Goal: Task Accomplishment & Management: Complete application form

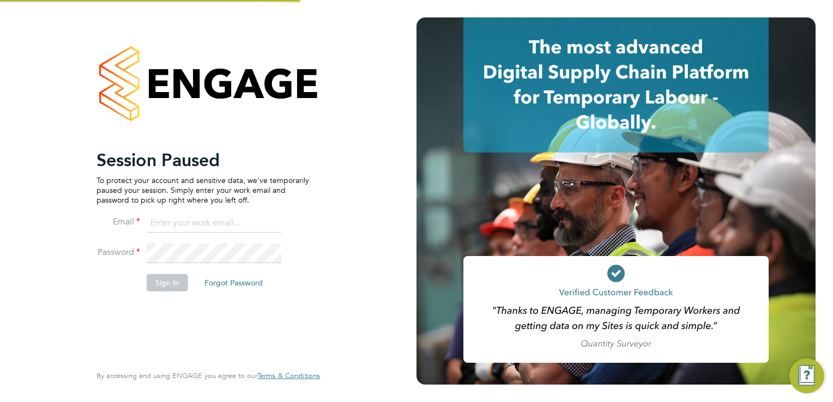
type input "beckycrawley@tempestresourcing.co.uk"
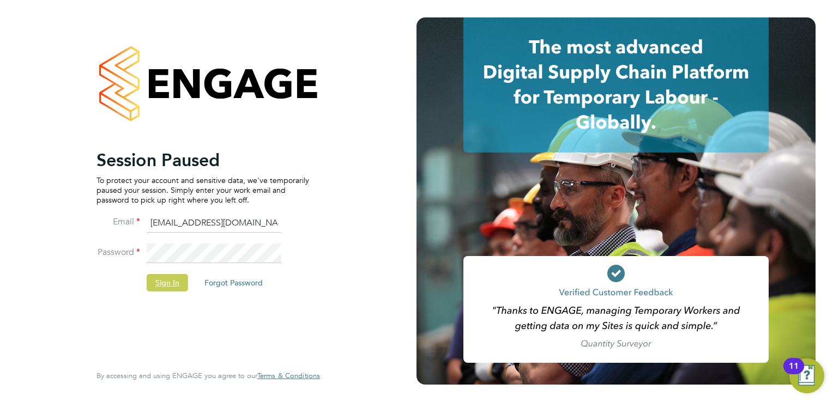
click at [172, 285] on button "Sign In" at bounding box center [167, 282] width 41 height 17
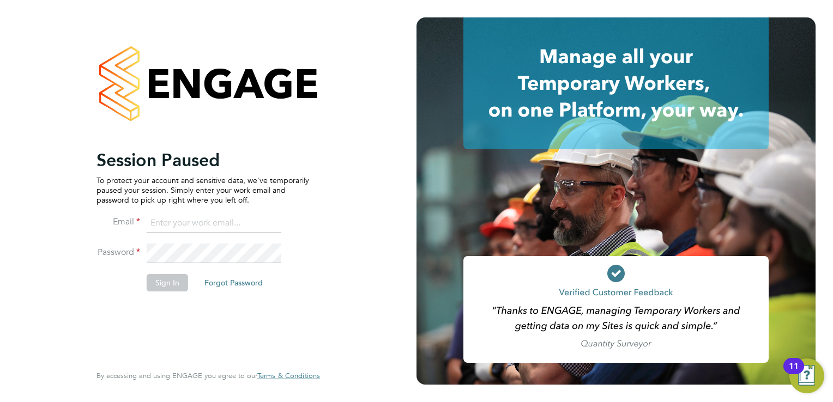
type input "[EMAIL_ADDRESS][DOMAIN_NAME]"
click at [174, 286] on button "Sign In" at bounding box center [167, 282] width 41 height 17
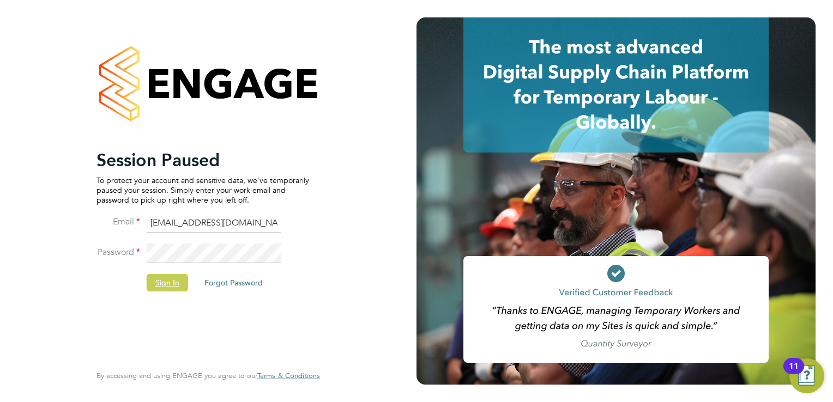
click at [163, 283] on button "Sign In" at bounding box center [167, 282] width 41 height 17
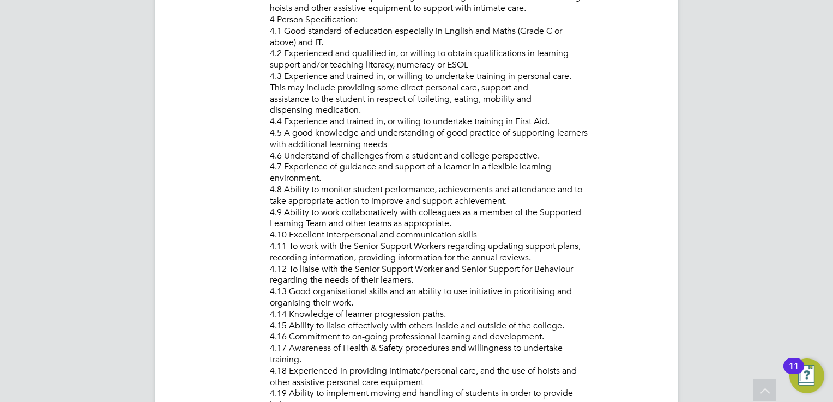
scroll to position [1143, 0]
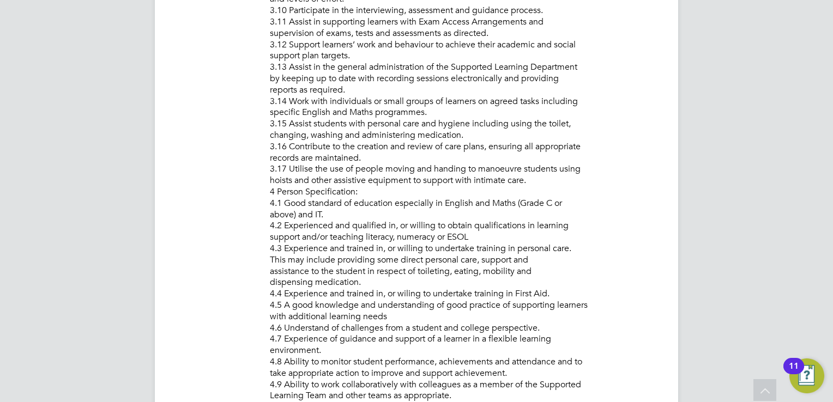
drag, startPoint x: 288, startPoint y: 123, endPoint x: 534, endPoint y: 182, distance: 252.7
